Goal: Transaction & Acquisition: Purchase product/service

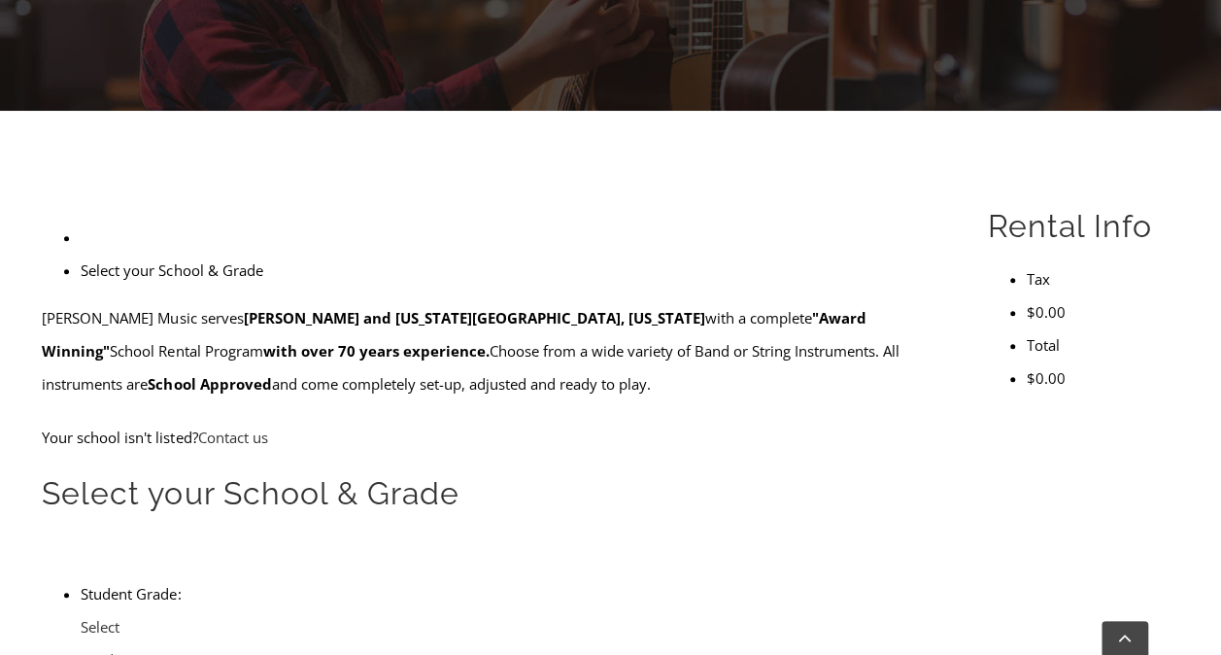
scroll to position [418, 0]
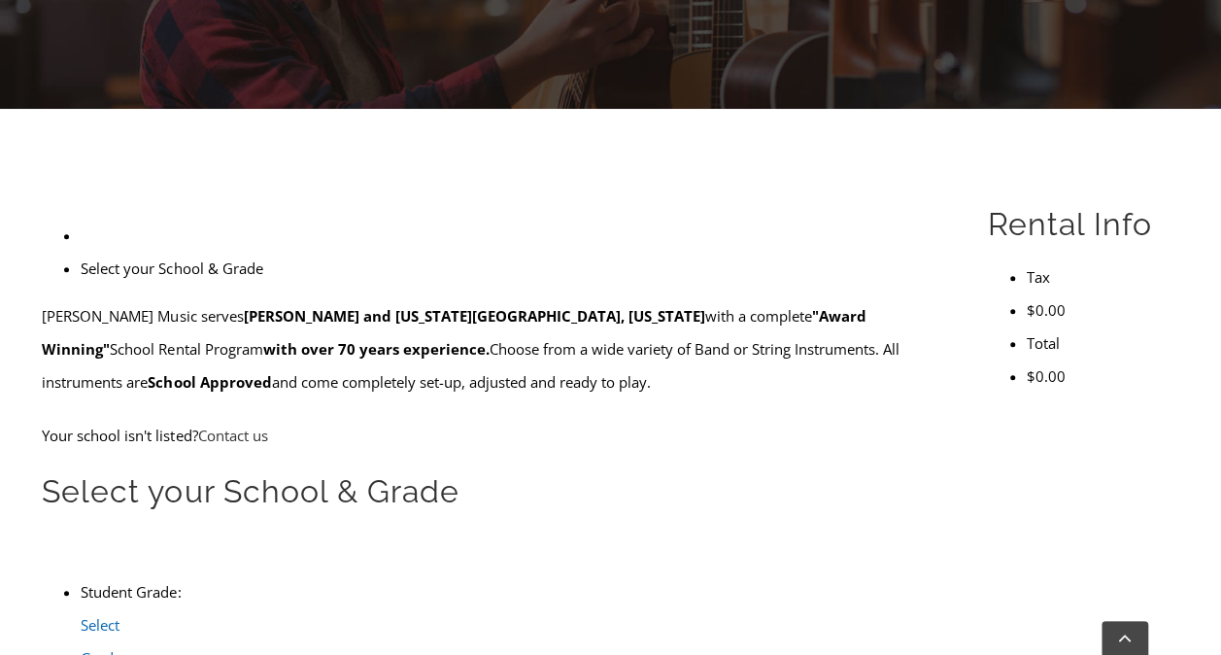
click at [221, 582] on link "Select Grade..." at bounding box center [203, 593] width 36 height 22
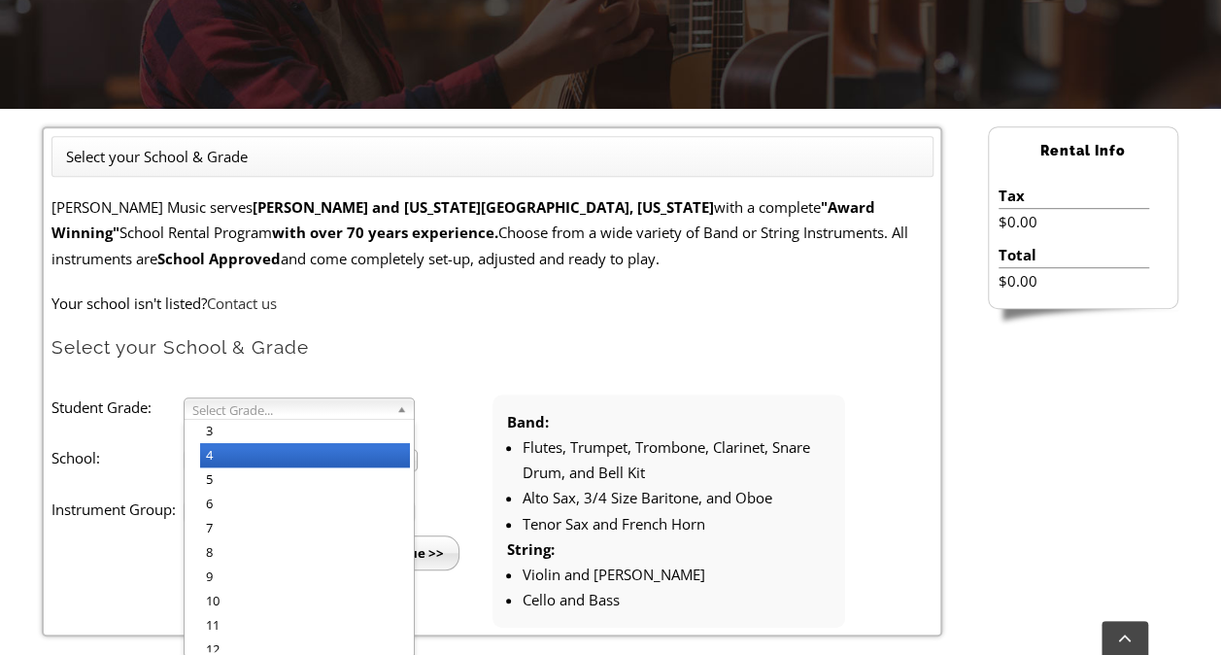
click at [360, 451] on li "4" at bounding box center [305, 455] width 210 height 24
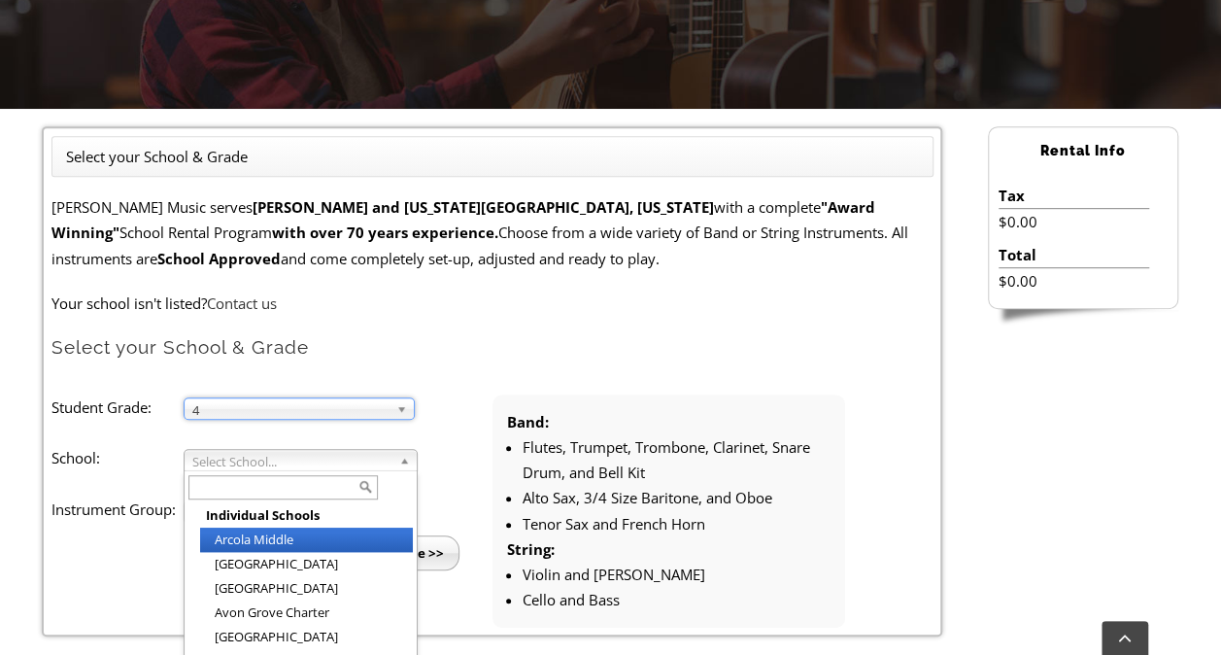
click at [335, 461] on span "Select School..." at bounding box center [291, 461] width 199 height 23
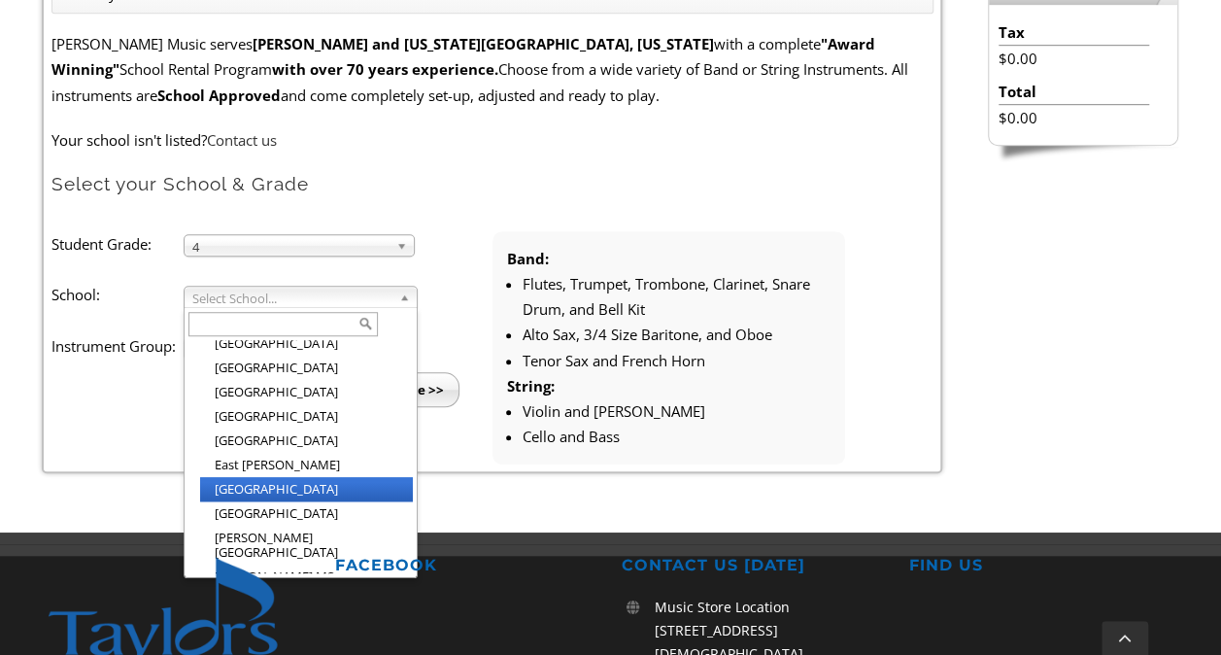
scroll to position [889, 0]
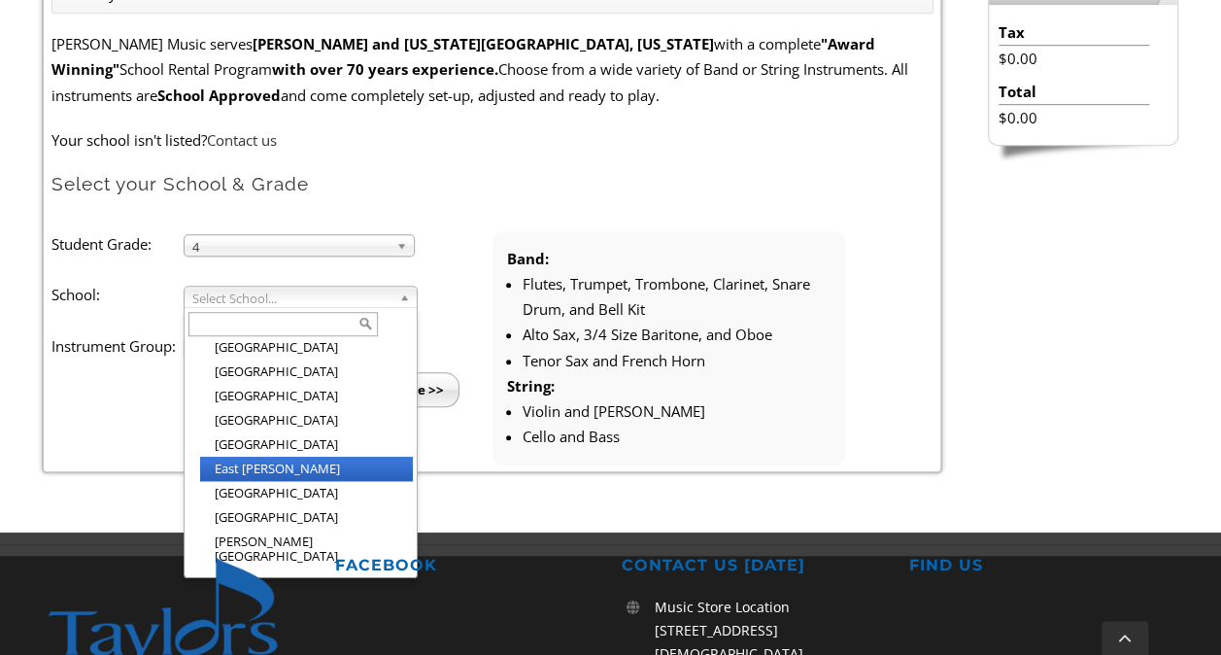
click at [284, 457] on li "East [PERSON_NAME]" at bounding box center [306, 469] width 213 height 24
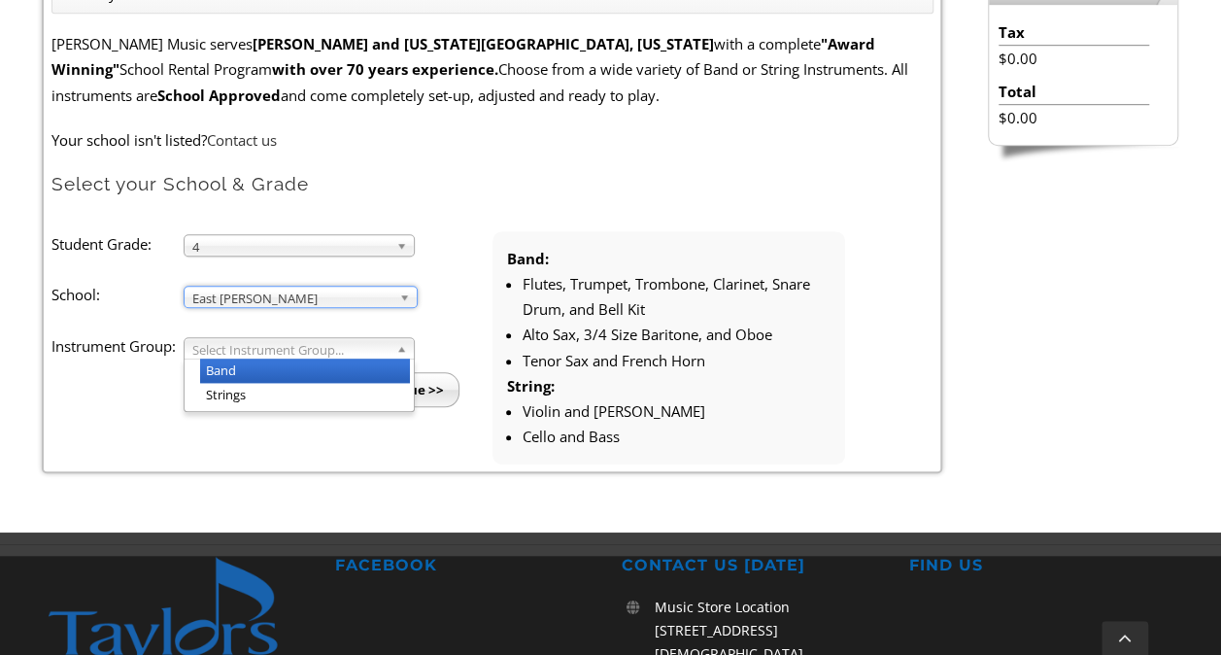
click at [284, 355] on span "Select Instrument Group..." at bounding box center [290, 349] width 196 height 23
click at [282, 375] on li "Band" at bounding box center [305, 371] width 210 height 24
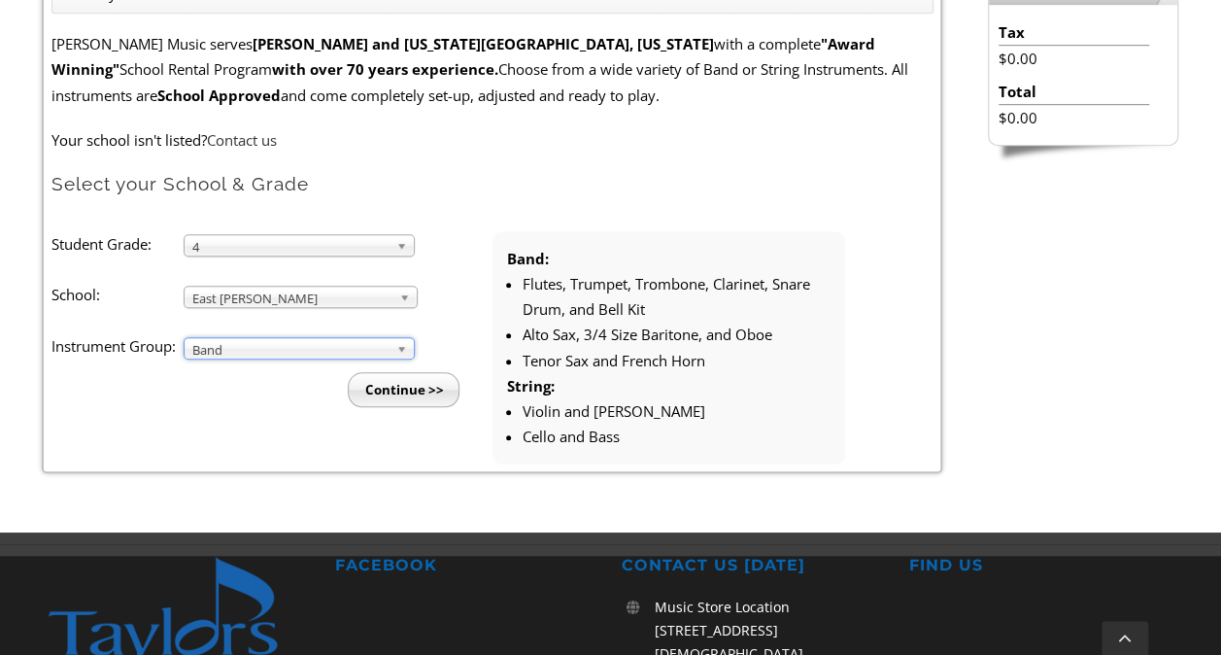
click at [363, 388] on input "Continue >>" at bounding box center [404, 389] width 112 height 35
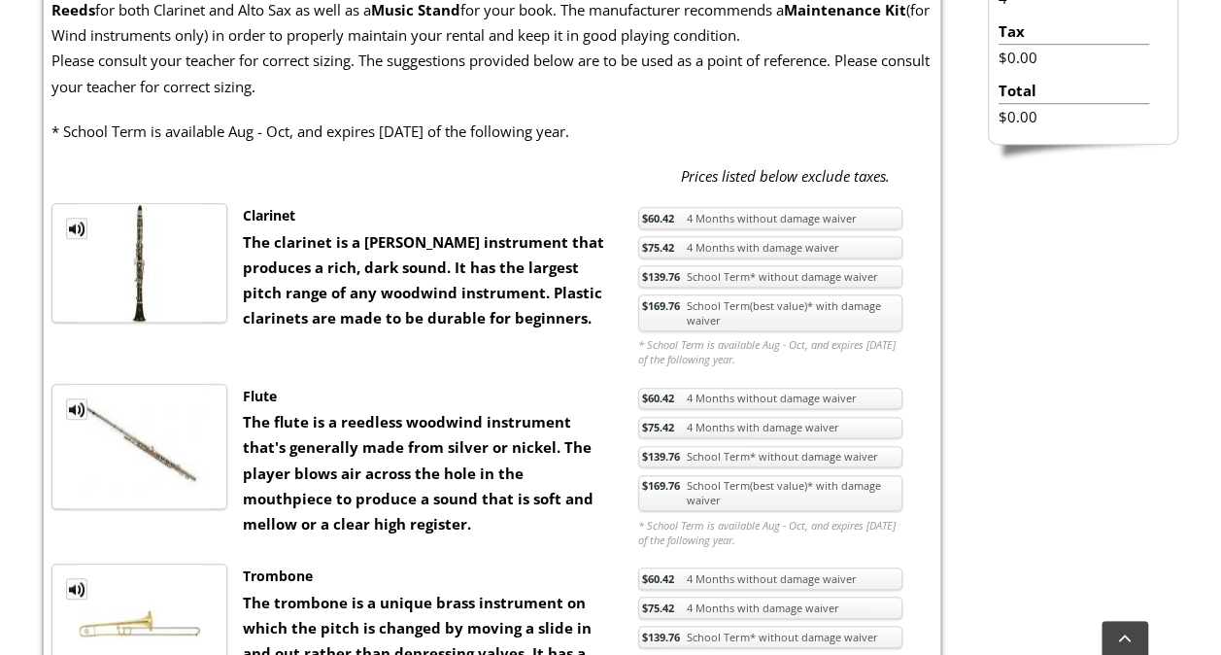
scroll to position [700, 0]
click at [707, 323] on link "$169.76 School Term(best value)* with damage waiver" at bounding box center [770, 313] width 264 height 37
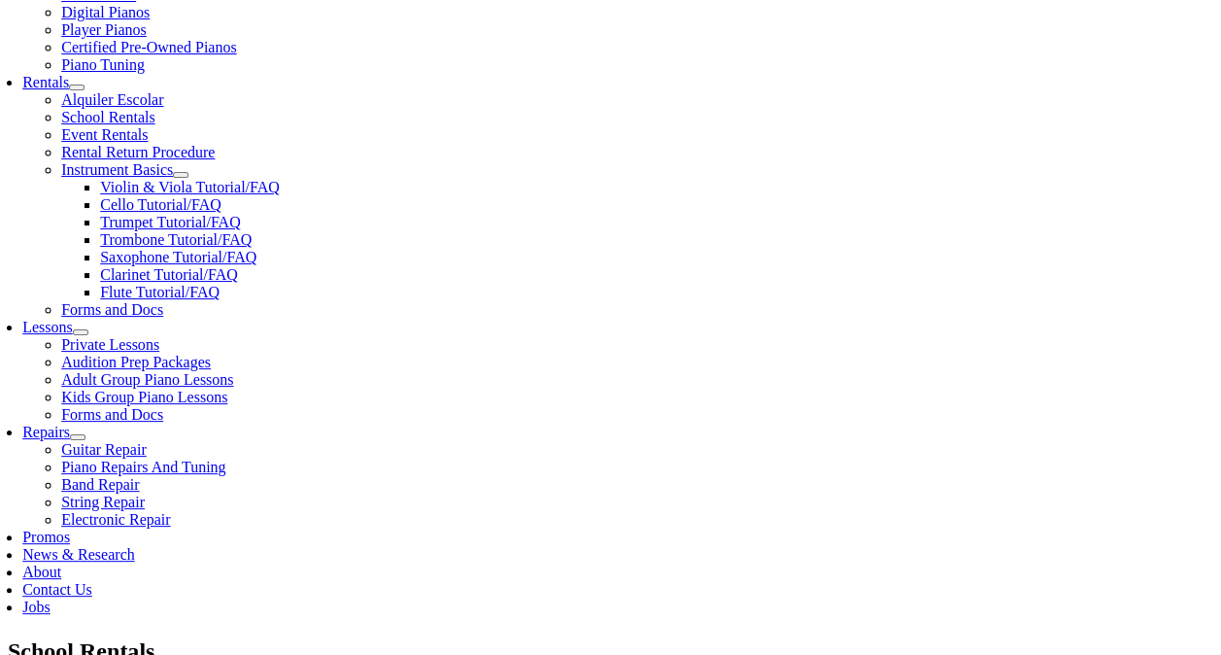
scroll to position [650, 0]
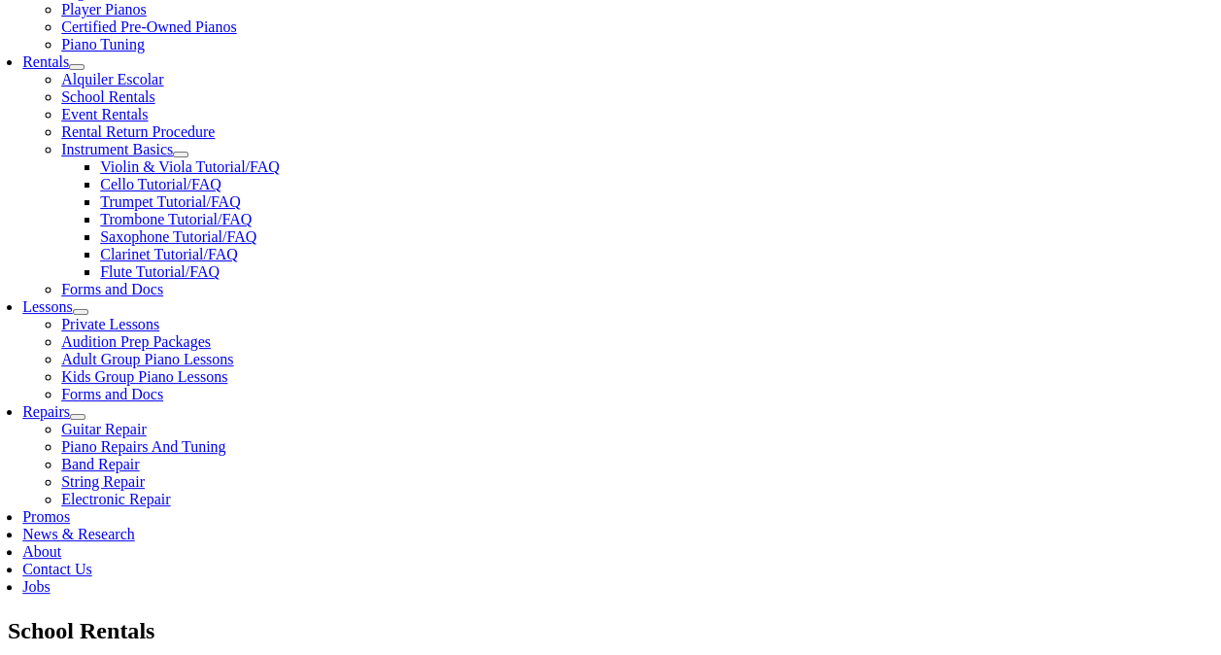
checkbox input"] "true"
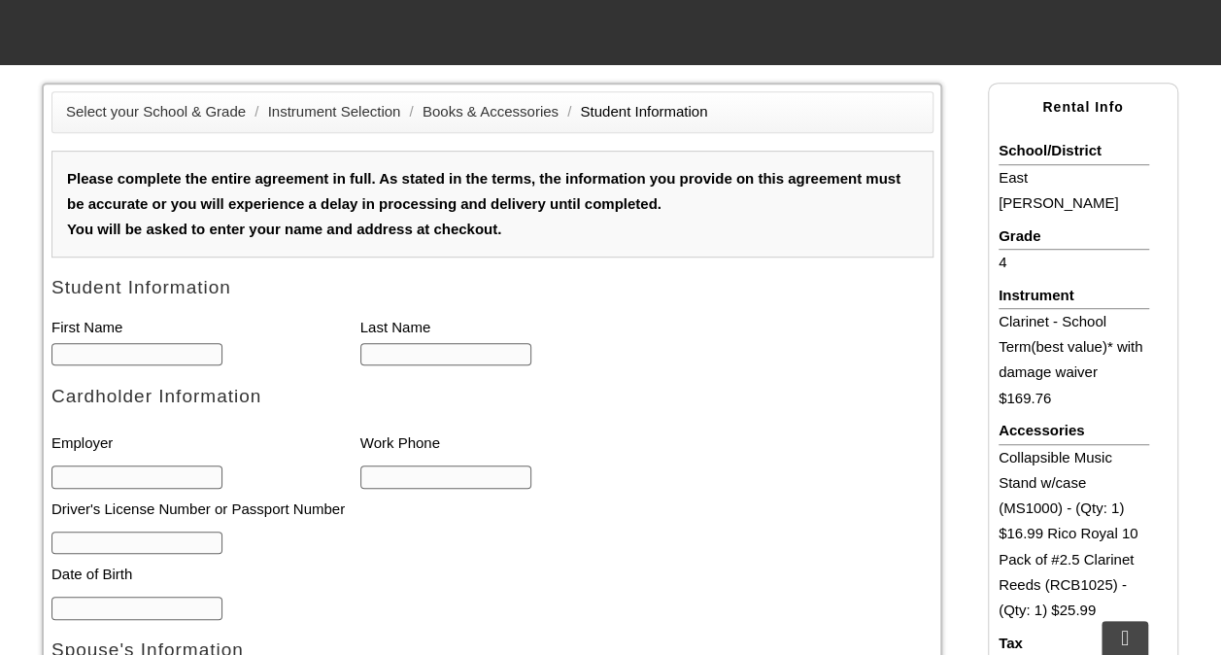
scroll to position [524, 0]
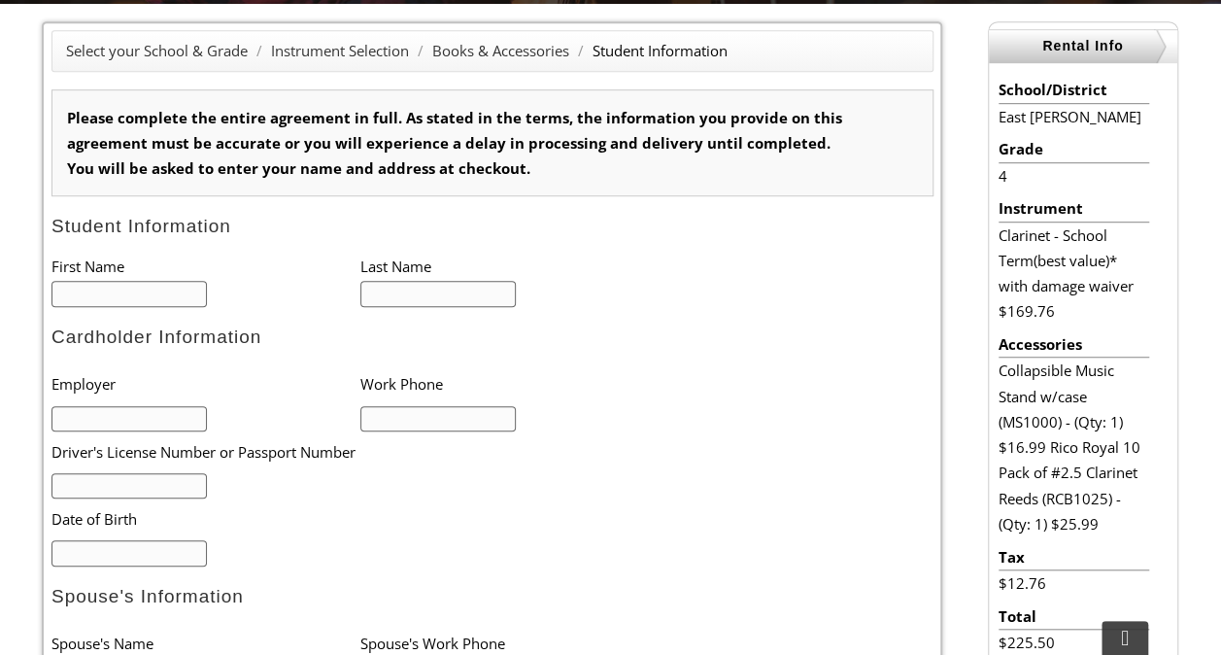
type input "1"
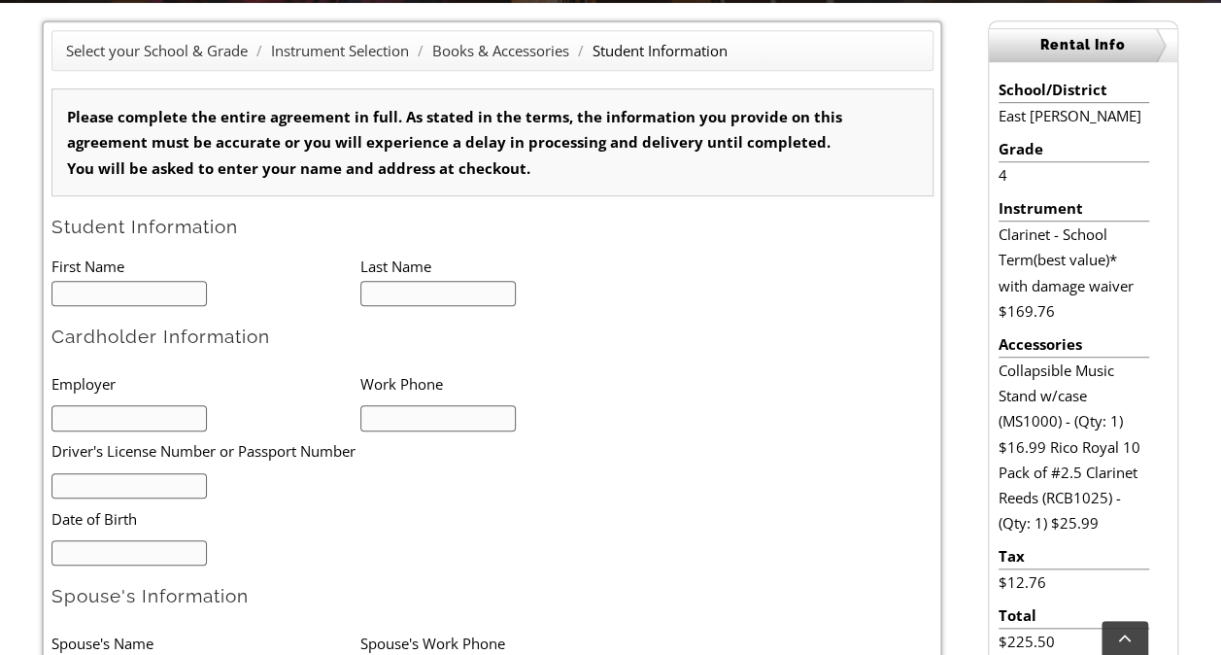
scroll to position [1, 0]
click at [95, 290] on input "text" at bounding box center [129, 294] width 156 height 26
type input "Dorothy"
type input "Gentile"
type input "Workhorse Brewing Company"
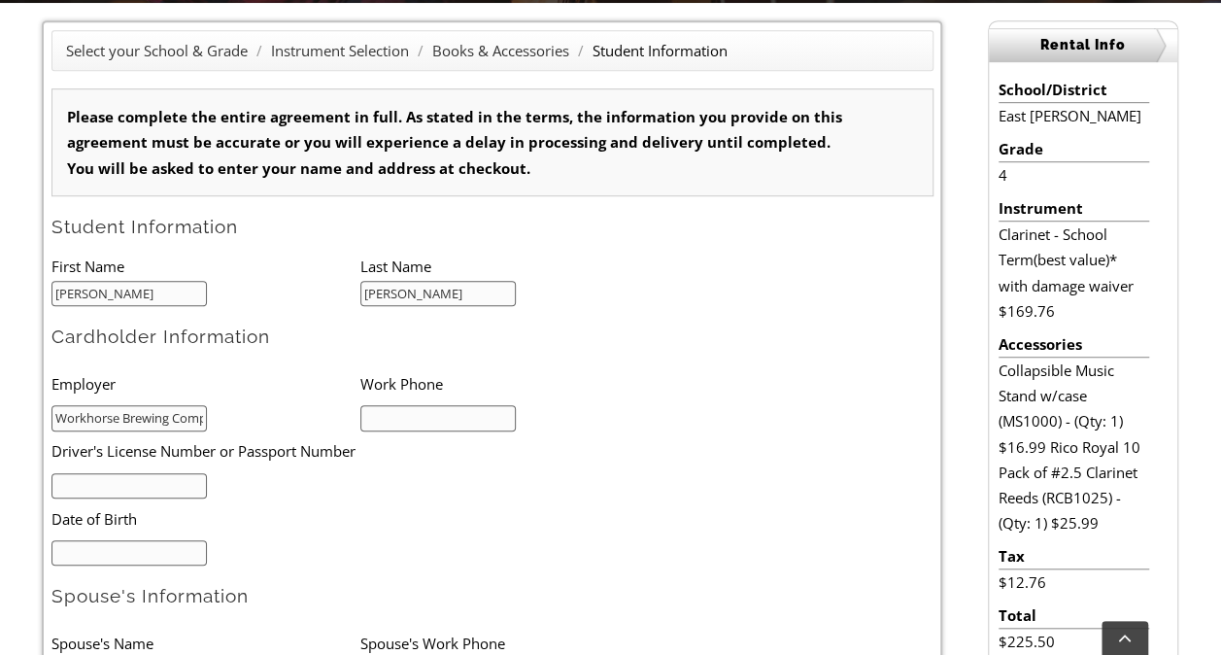
type input "9084332865"
type input "31195900"
type input "03/29/1987"
type input "Elizabeth Gentile"
type input "ERG"
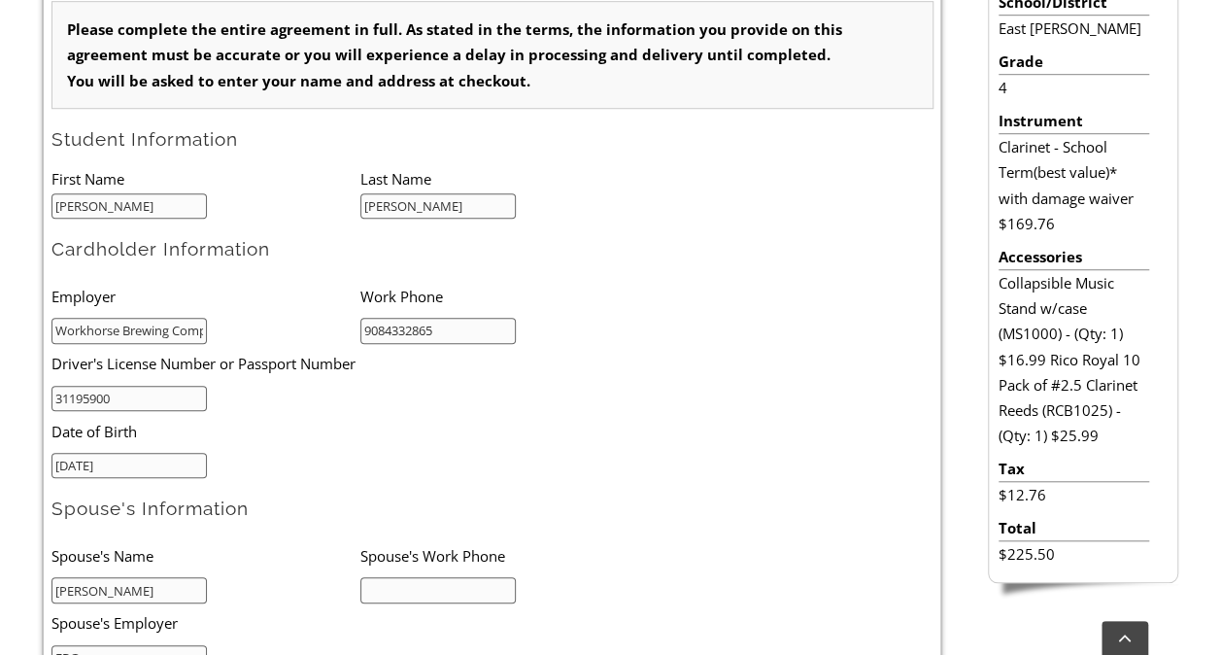
click at [268, 459] on li "03/29/1987" at bounding box center [205, 464] width 309 height 27
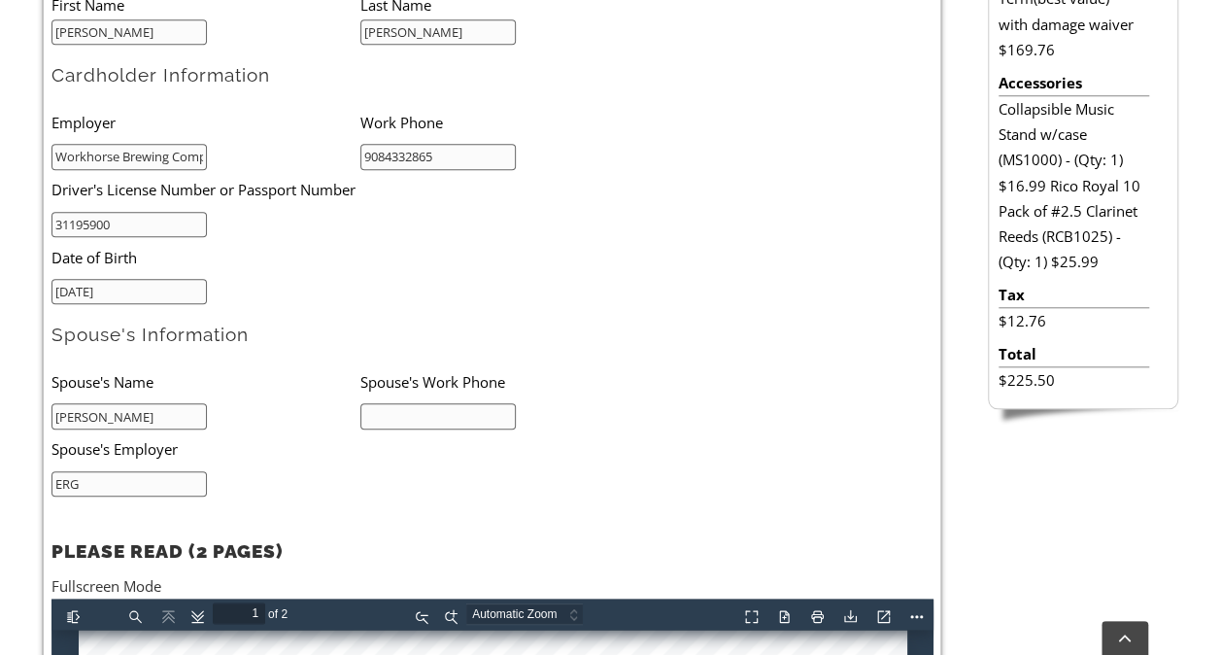
scroll to position [786, 0]
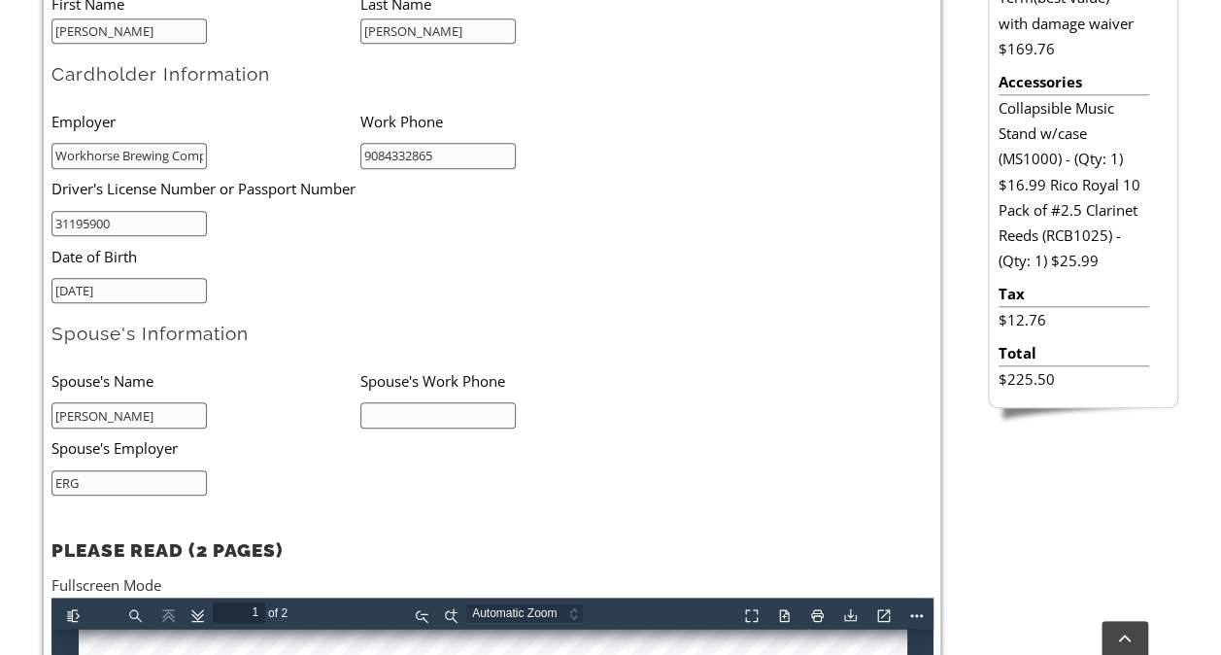
click at [435, 408] on input "text" at bounding box center [438, 415] width 156 height 26
type input "7178918497"
click at [287, 447] on li "Spouse's Employer" at bounding box center [329, 448] width 556 height 40
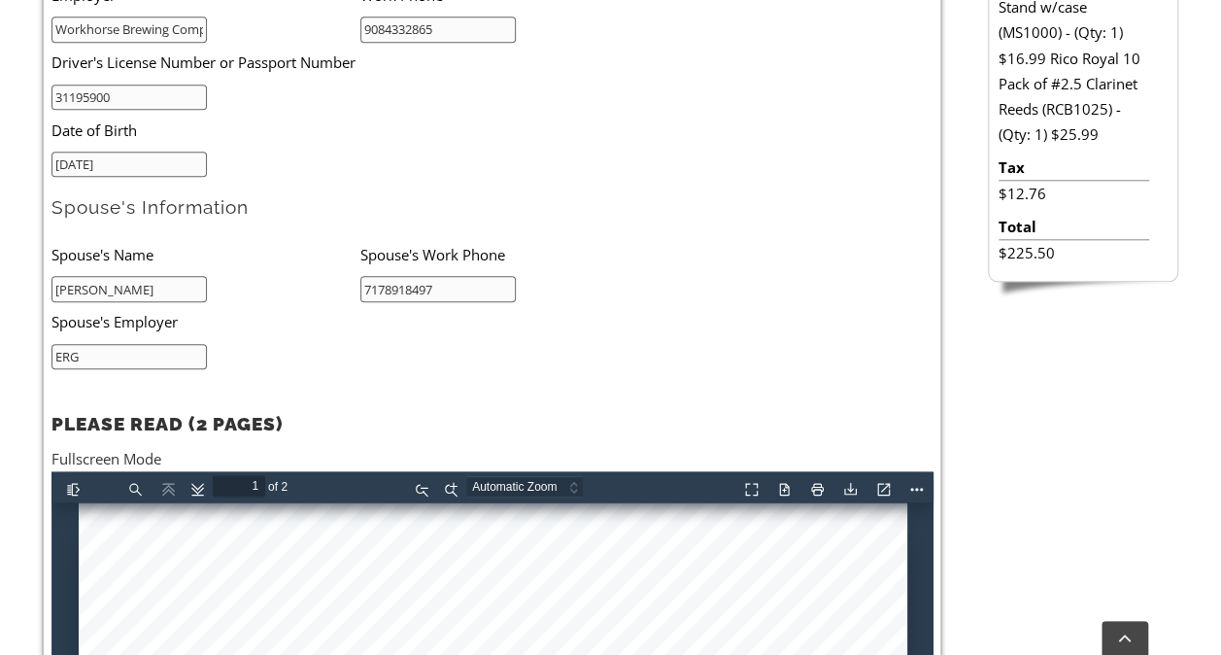
scroll to position [1124, 0]
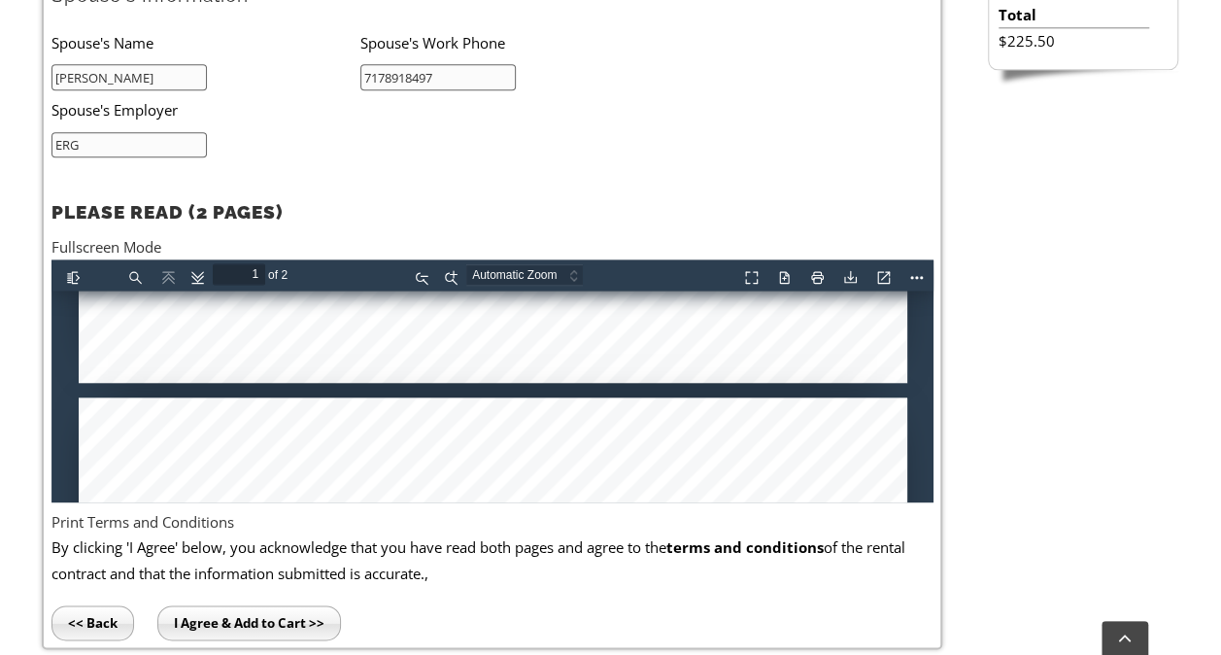
type input "2"
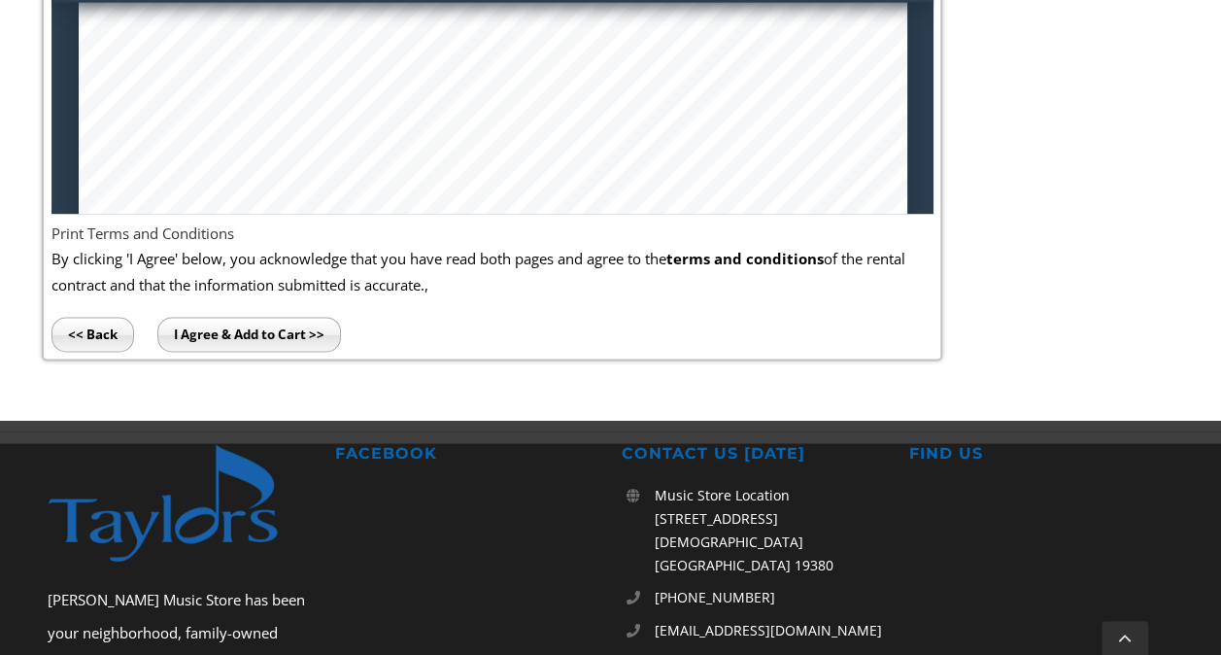
scroll to position [1414, 0]
click at [243, 306] on li "By clicking 'I Agree' below, you acknowledge that you have read both pages and …" at bounding box center [492, 298] width 882 height 106
click at [240, 328] on input "I Agree & Add to Cart >>" at bounding box center [249, 333] width 184 height 35
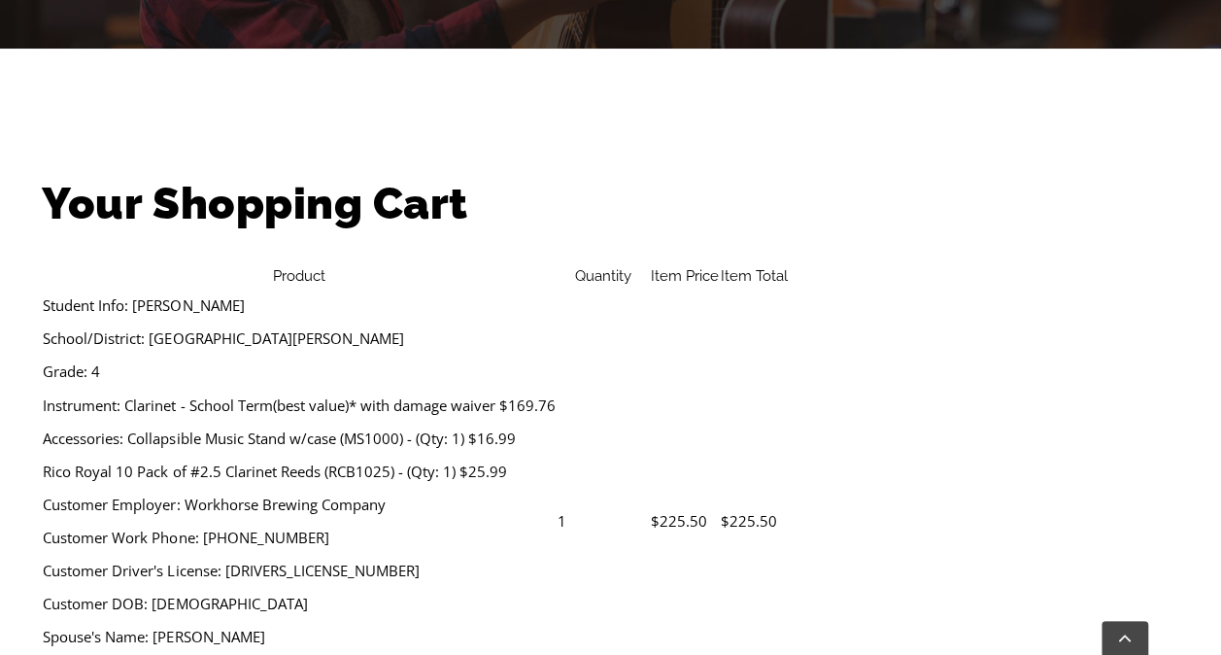
scroll to position [634, 0]
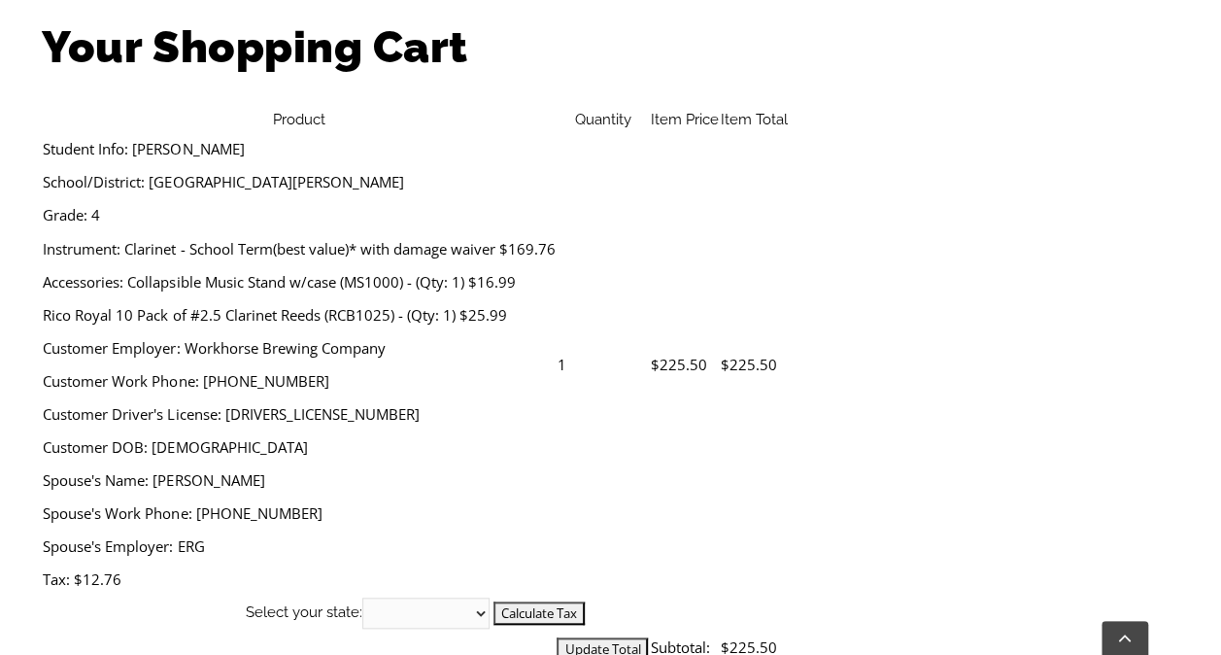
click at [1049, 461] on select "[US_STATE] [US_STATE] [US_STATE] [US_STATE] [US_STATE] [US_STATE] [US_STATE] [U…" at bounding box center [1007, 476] width 127 height 31
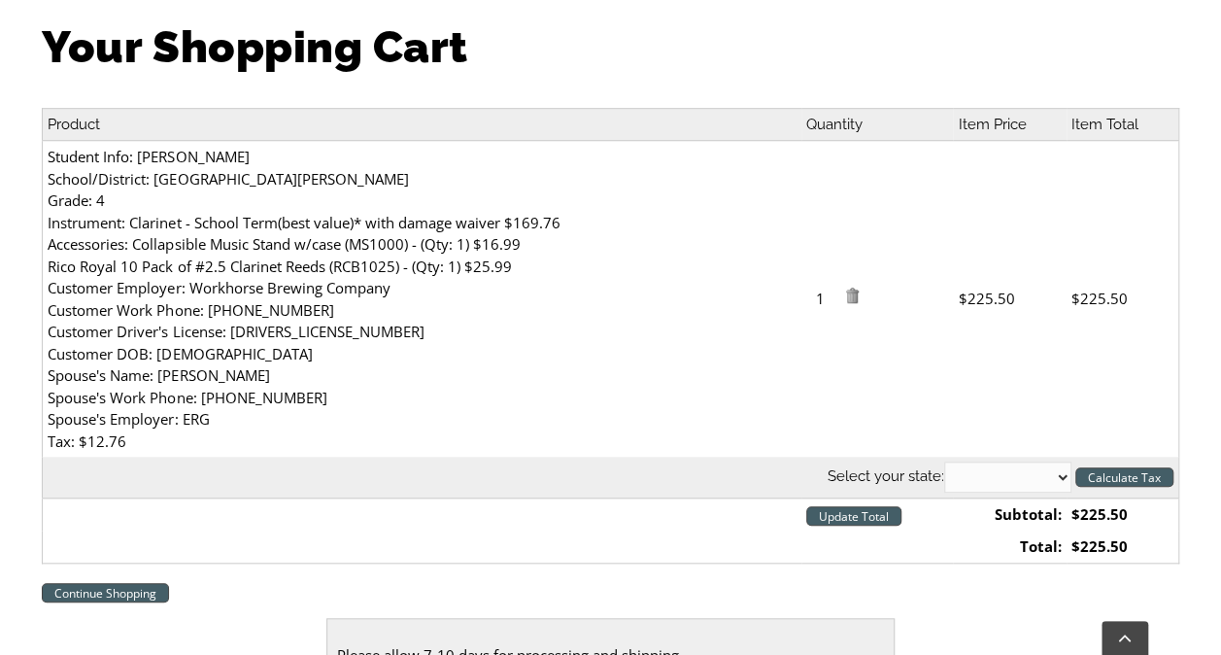
select select "PA"
click at [944, 461] on select "[US_STATE] [US_STATE] [US_STATE] [US_STATE] [US_STATE] [US_STATE] [US_STATE] [U…" at bounding box center [1007, 476] width 127 height 31
click at [708, 451] on div "Your Shopping Cart Product Quantity Item Price Item Total Student Info: Dorothy…" at bounding box center [610, 380] width 1137 height 727
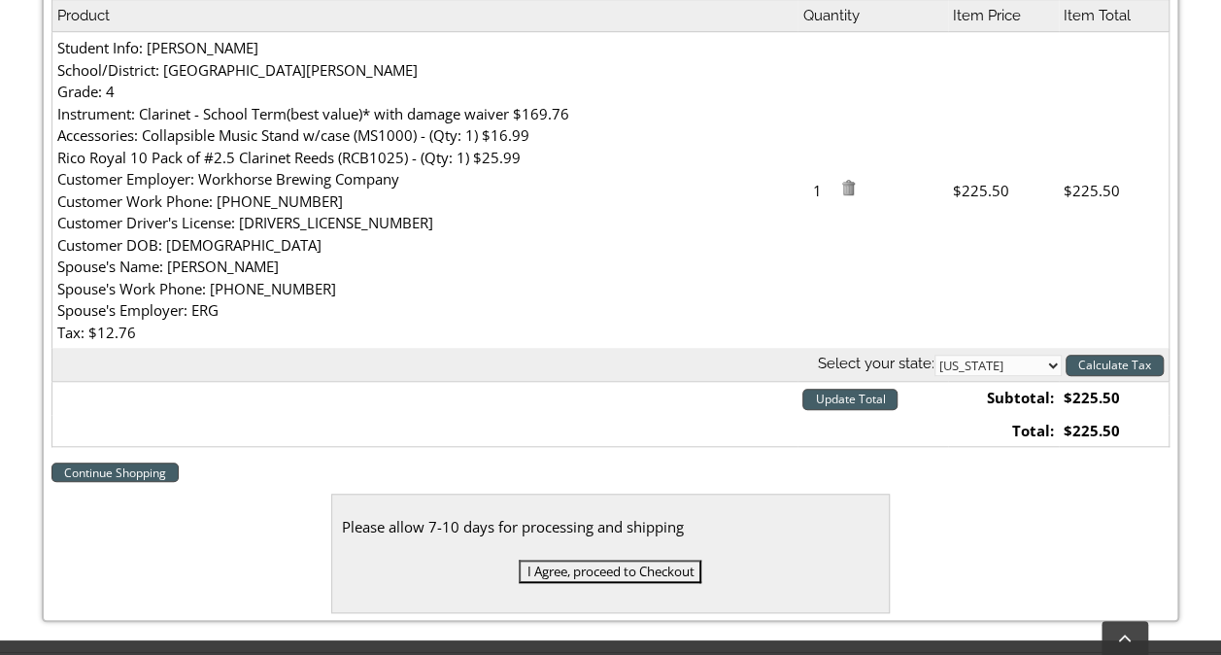
click at [637, 575] on input "I Agree, proceed to Checkout" at bounding box center [610, 571] width 183 height 23
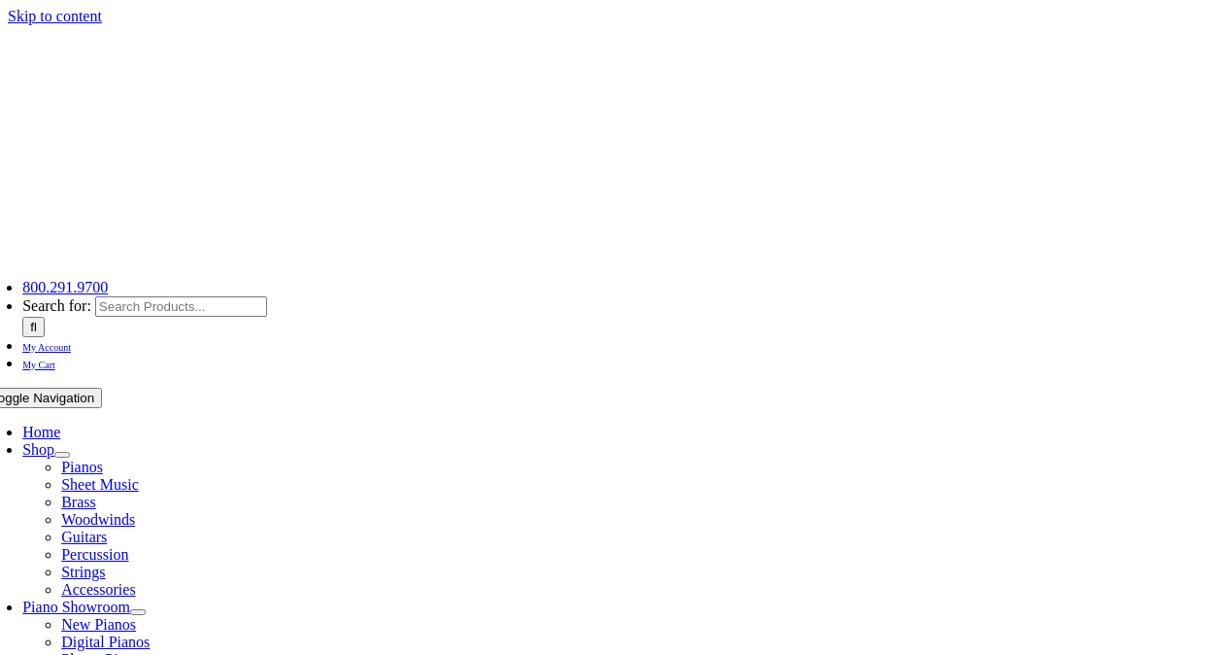
select select
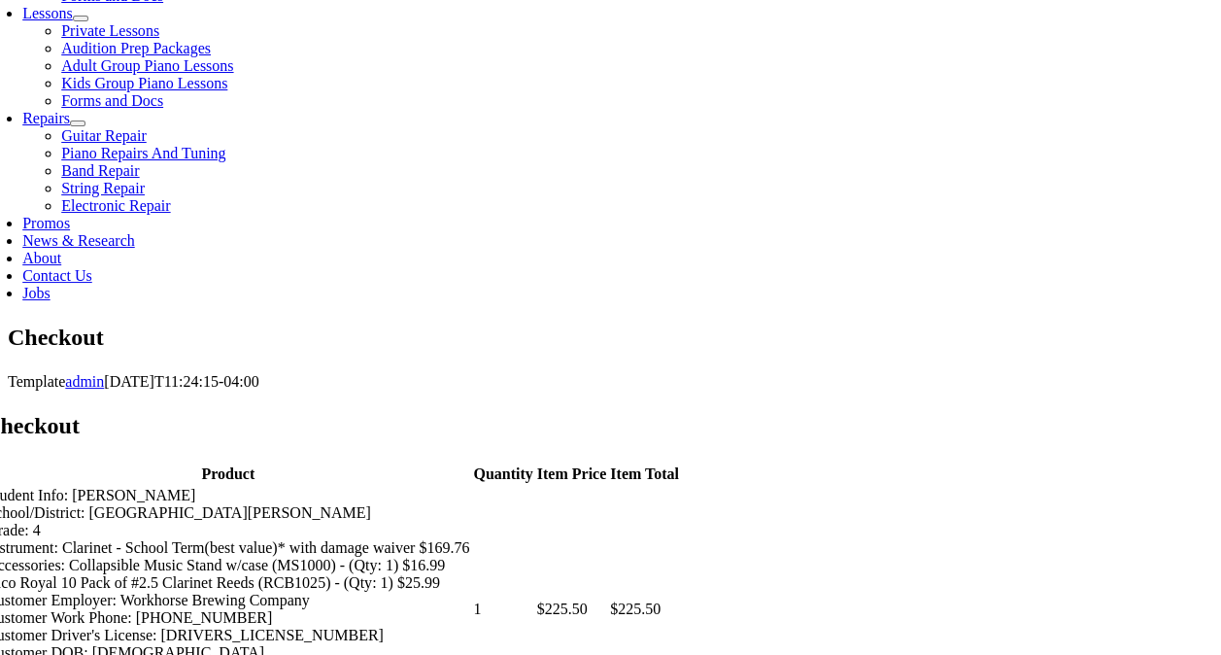
scroll to position [945, 0]
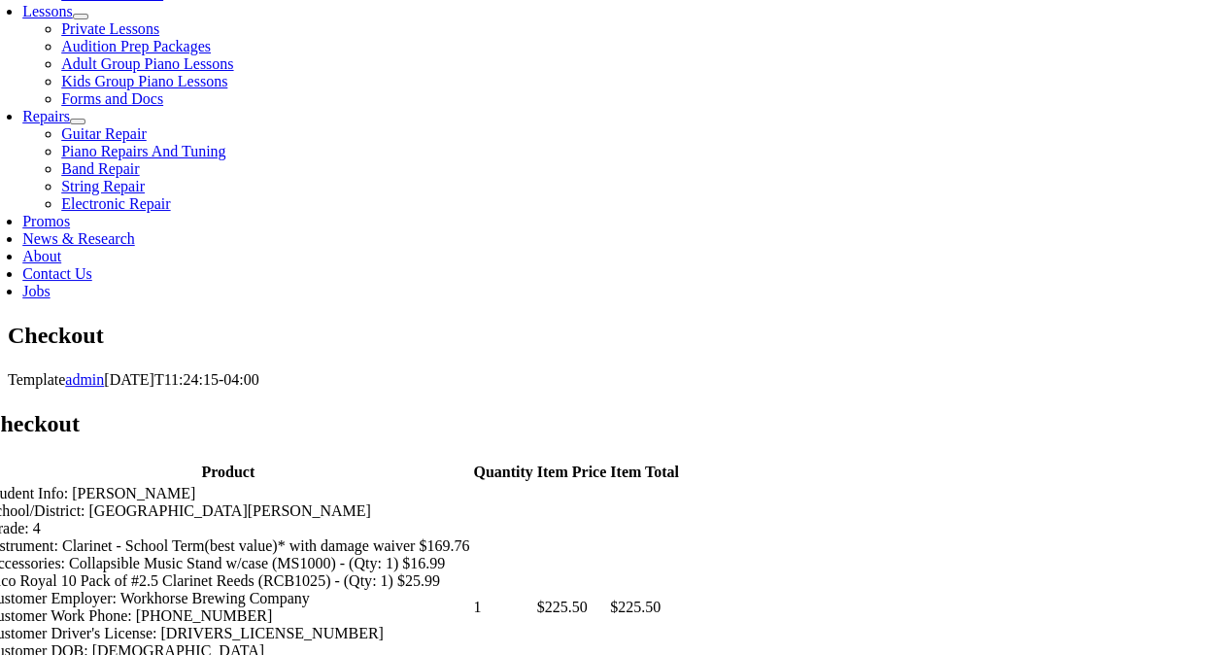
type input "[PERSON_NAME]"
type input "[STREET_ADDRESS][US_STATE]"
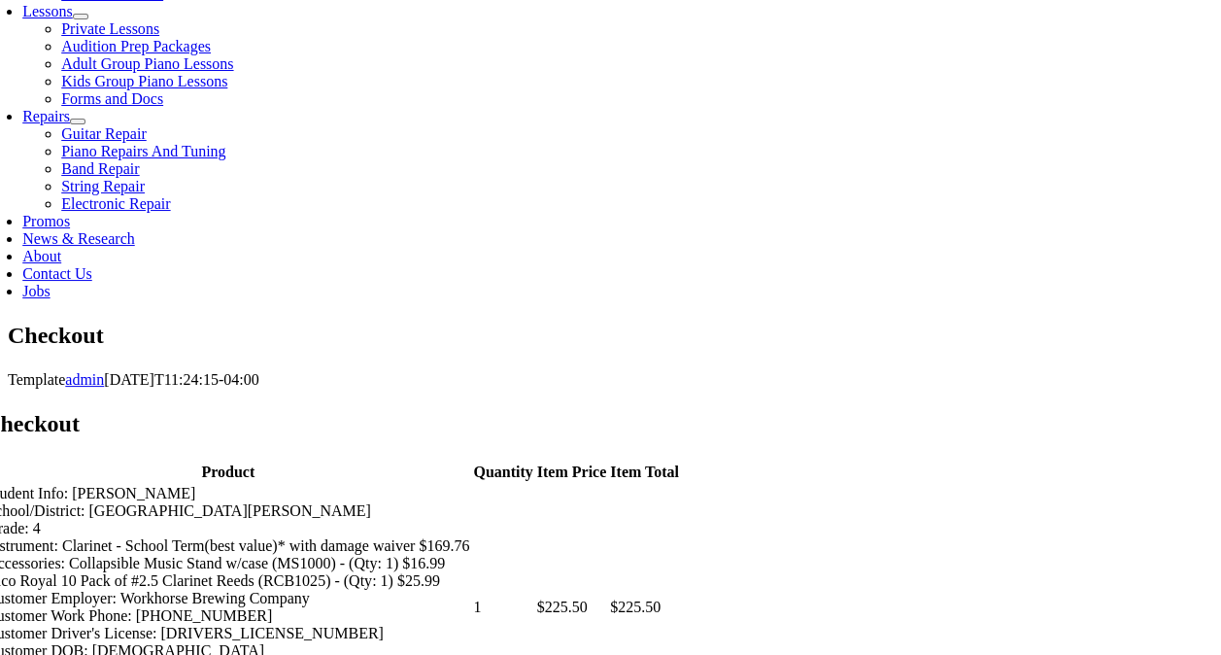
type input "Downingtown"
select select "PA"
type input "19335"
select select "mastercard"
select select "11"
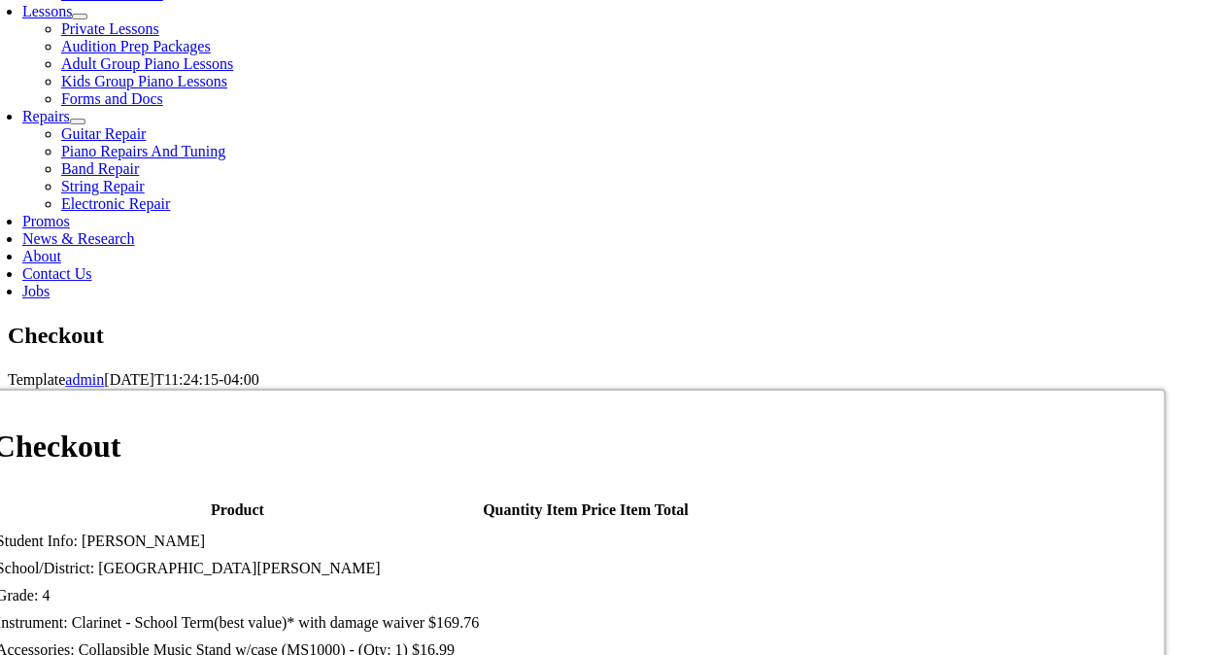
select select "2027"
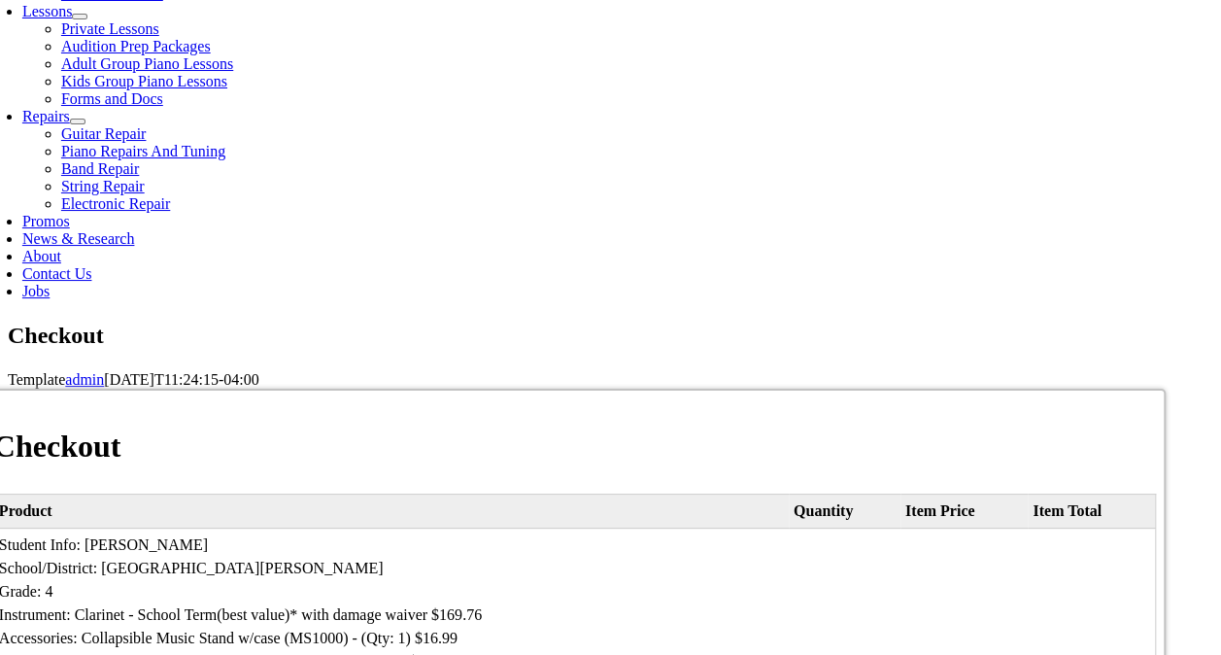
type input "897"
type input "9084332865"
type input "[EMAIL_ADDRESS][DOMAIN_NAME]"
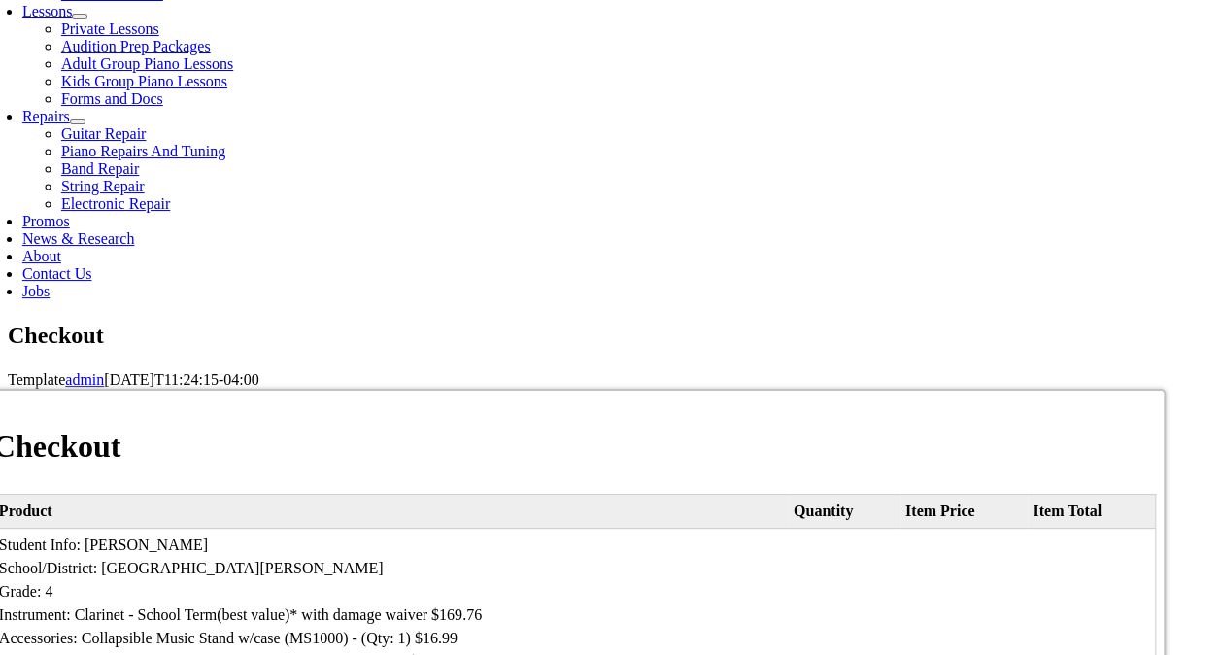
type input "[CREDIT_CARD_NUMBER]"
